Goal: Find contact information: Find contact information

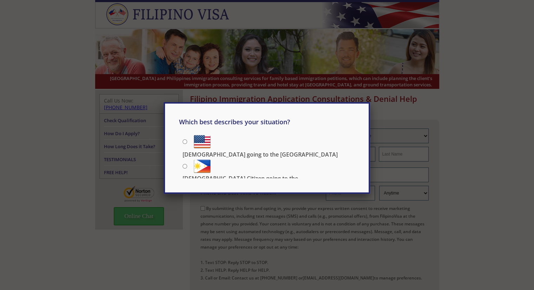
click at [183, 164] on input "US Citizen going to the Philippines" at bounding box center [185, 166] width 5 height 5
radio input "true"
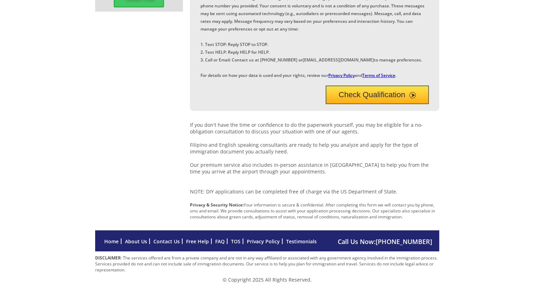
scroll to position [229, 0]
click at [171, 245] on link "Contact Us" at bounding box center [166, 241] width 26 height 7
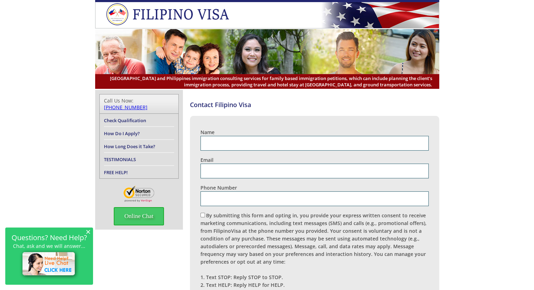
click at [147, 104] on link "[PHONE_NUMBER]" at bounding box center [126, 107] width 44 height 7
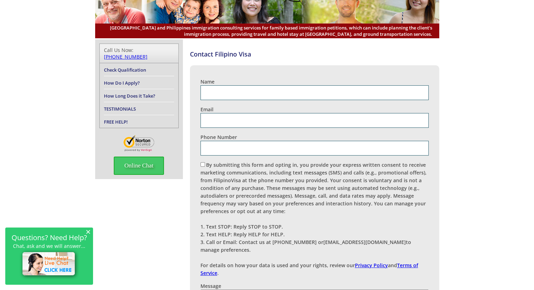
scroll to position [50, 0]
